Goal: Information Seeking & Learning: Learn about a topic

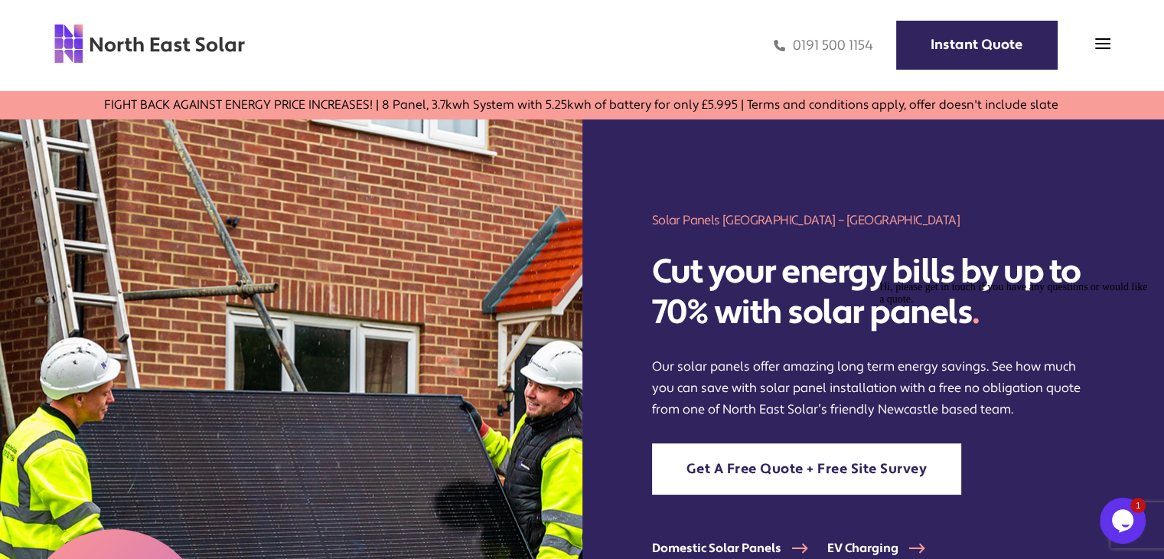
click at [310, 170] on img at bounding box center [291, 427] width 582 height 616
click at [1099, 43] on img at bounding box center [1102, 43] width 15 height 15
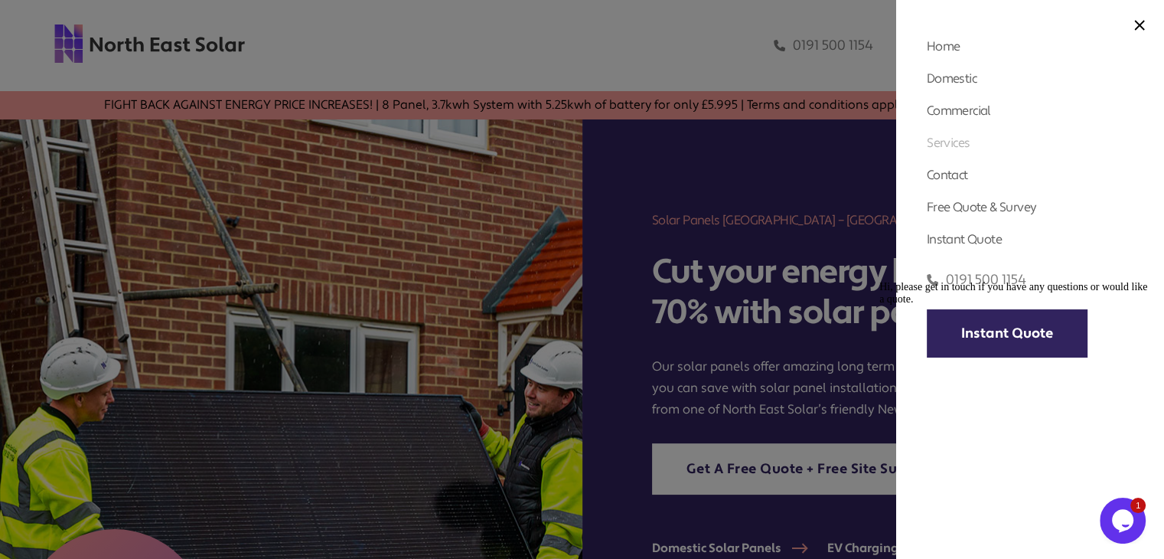
click at [965, 138] on link "Services" at bounding box center [948, 143] width 43 height 16
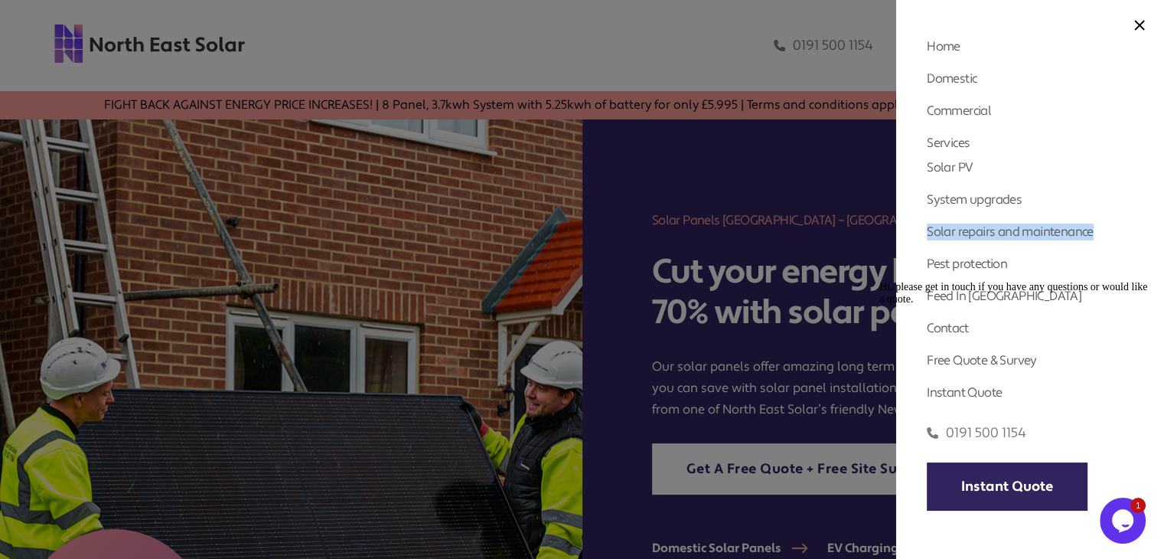
drag, startPoint x: 1107, startPoint y: 232, endPoint x: 922, endPoint y: 238, distance: 185.3
click at [922, 238] on div "Home Domestic Domestic Solar Panels Domestic Solar Finance Process Commercial C…" at bounding box center [1030, 279] width 268 height 559
copy link "Solar repairs and maintenance"
click at [475, 229] on div at bounding box center [582, 279] width 1164 height 559
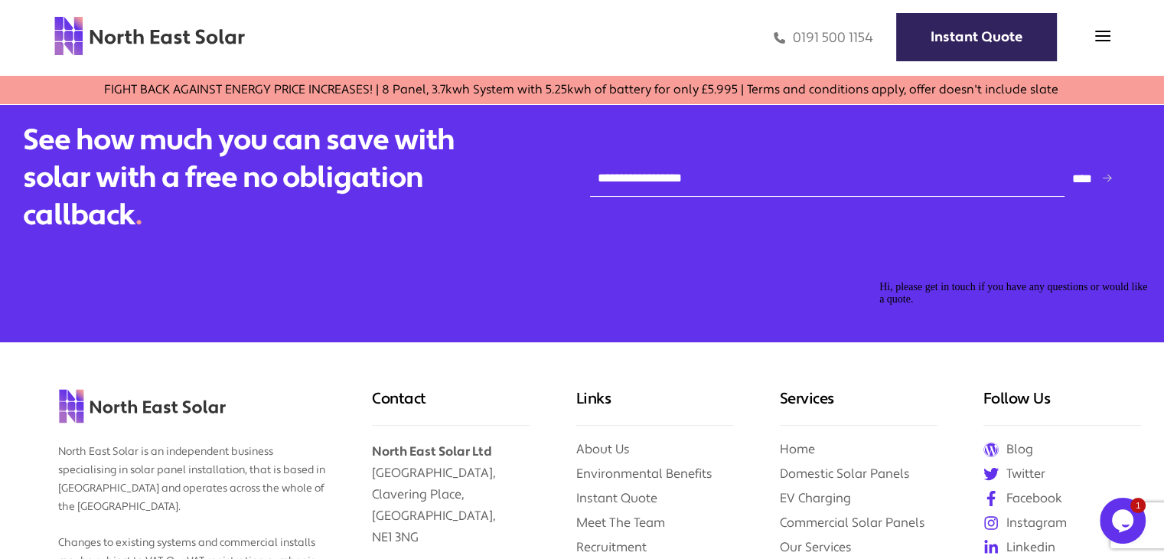
scroll to position [6324, 0]
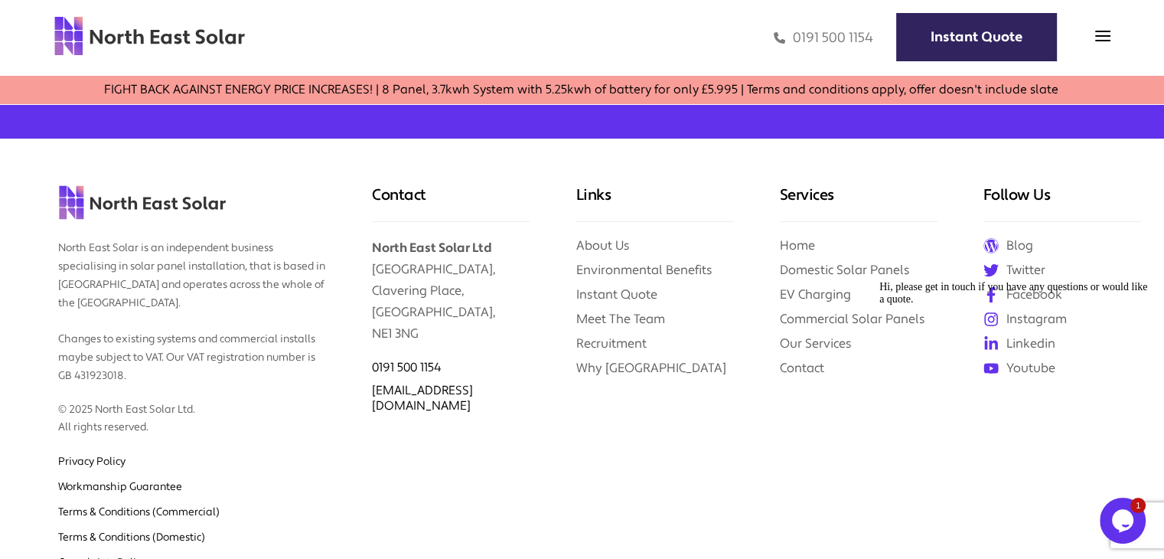
drag, startPoint x: 1013, startPoint y: 315, endPoint x: 1039, endPoint y: 314, distance: 26.1
drag, startPoint x: 1039, startPoint y: 314, endPoint x: 1052, endPoint y: 318, distance: 13.6
click at [1052, 305] on div "Hi, please get in touch if you have any questions or would like a quote." at bounding box center [1016, 293] width 275 height 24
click at [1051, 305] on div "Hi, please get in touch if you have any questions or would like a quote." at bounding box center [1016, 293] width 275 height 24
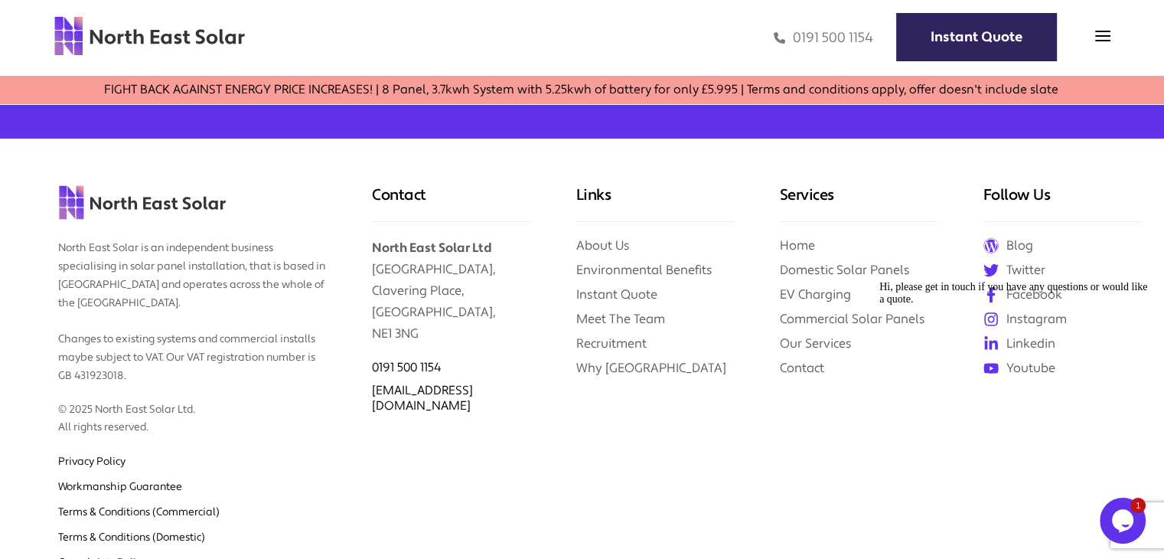
click at [1008, 305] on div "Hi, please get in touch if you have any questions or would like a quote." at bounding box center [1016, 293] width 275 height 24
